Goal: Information Seeking & Learning: Learn about a topic

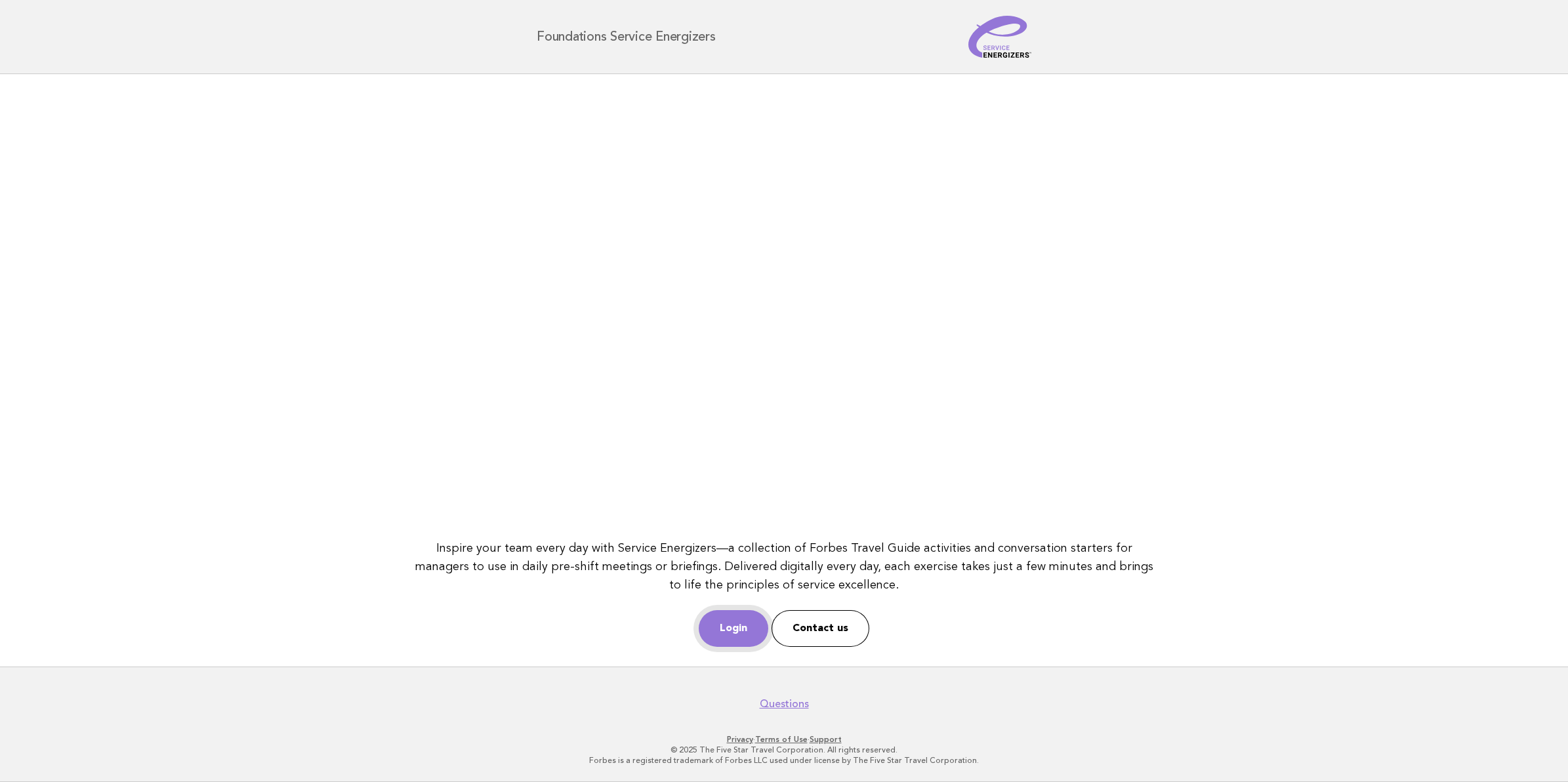
click at [708, 613] on link "Login" at bounding box center [733, 628] width 70 height 37
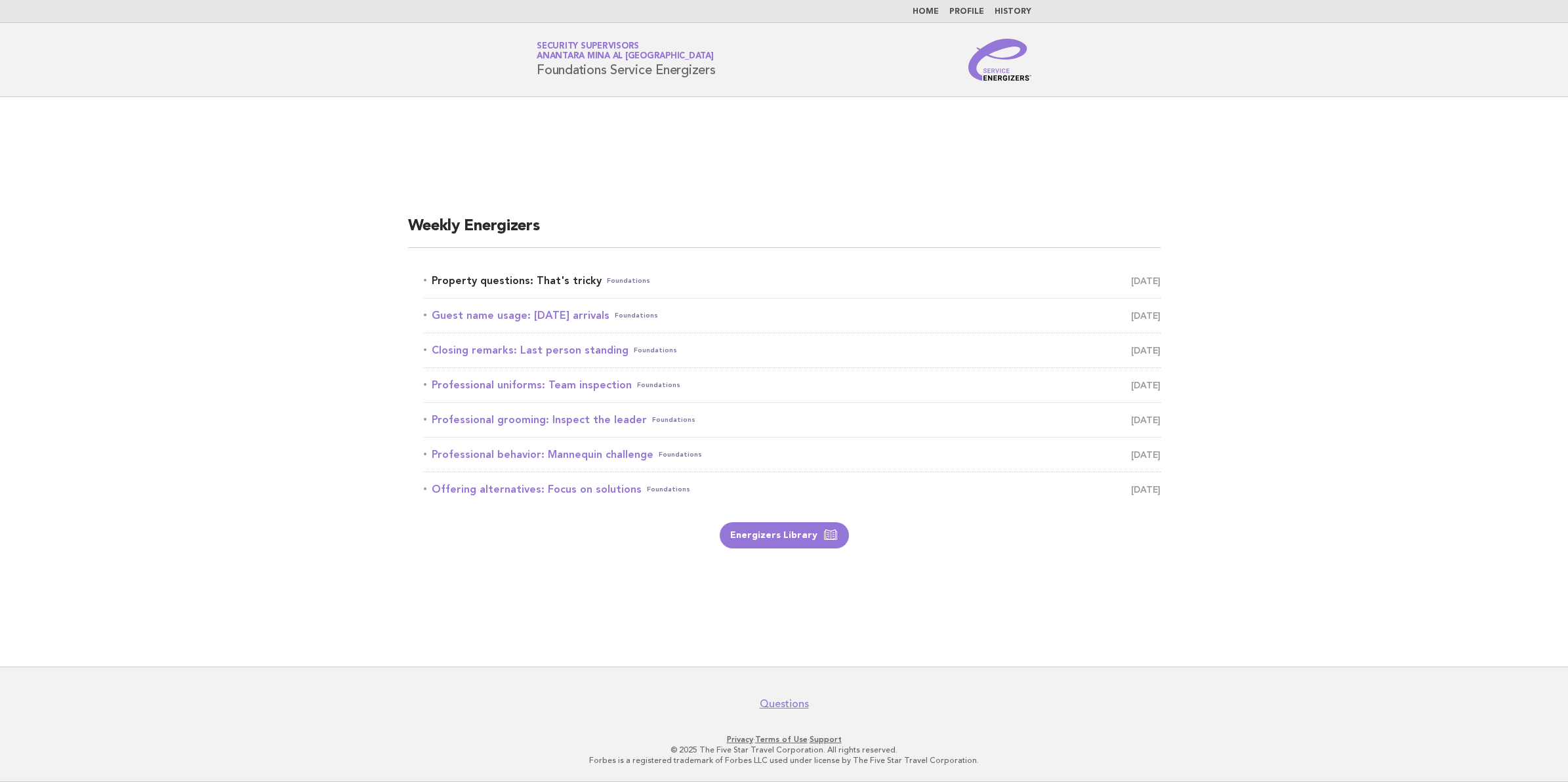
click at [607, 277] on span "Foundations" at bounding box center [628, 281] width 43 height 18
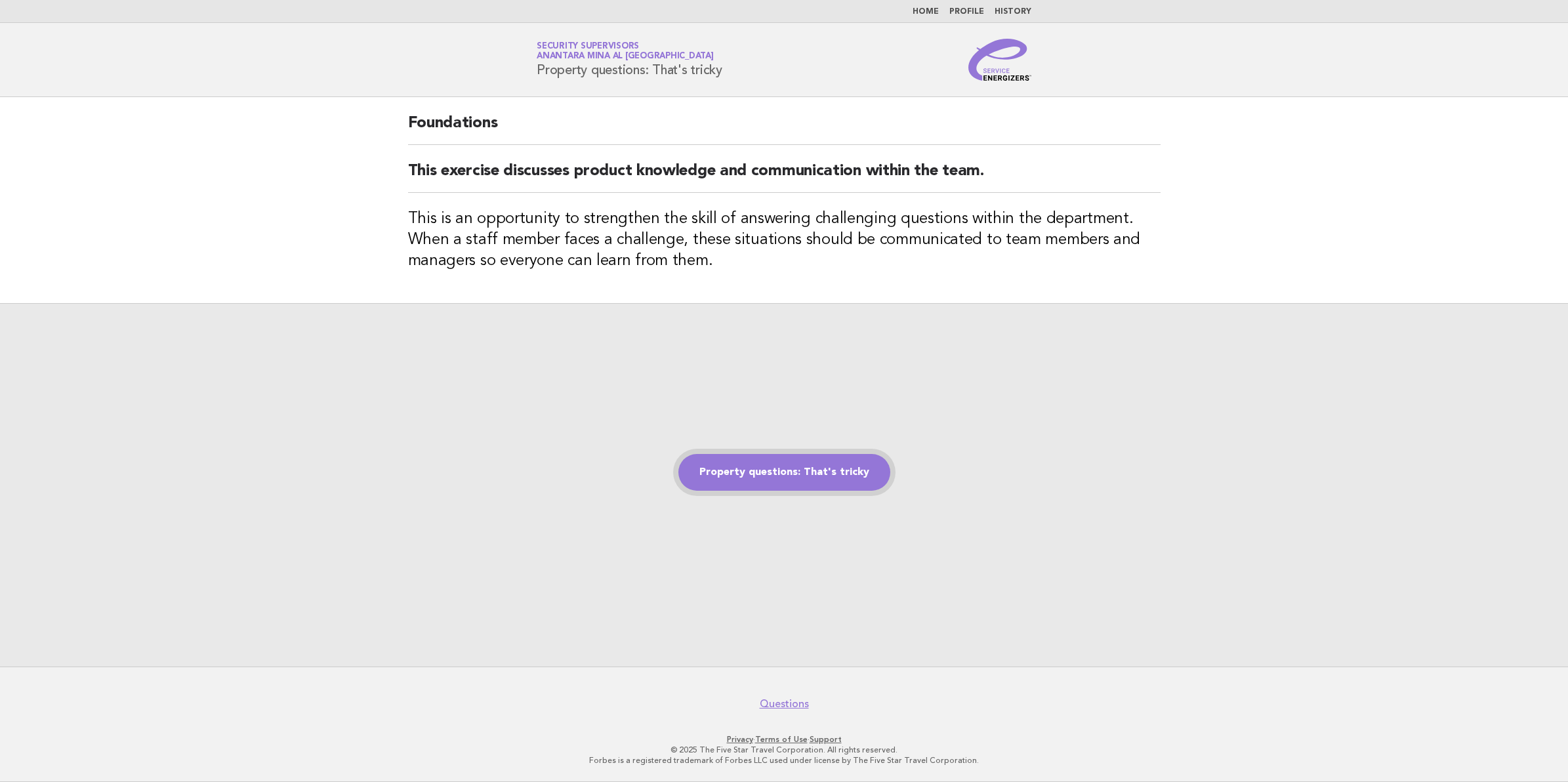
click at [784, 461] on link "Property questions: That's tricky" at bounding box center [784, 472] width 212 height 37
